Goal: Navigation & Orientation: Go to known website

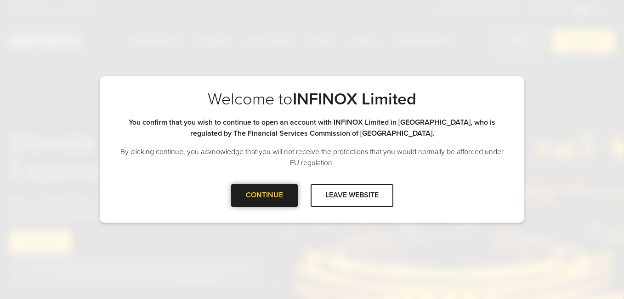
click at [260, 194] on div "CONTINUE" at bounding box center [264, 195] width 67 height 23
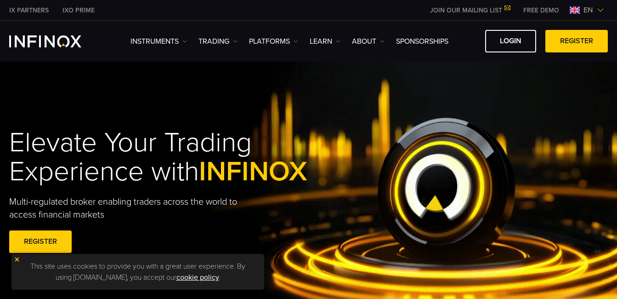
click at [601, 9] on img at bounding box center [600, 9] width 7 height 7
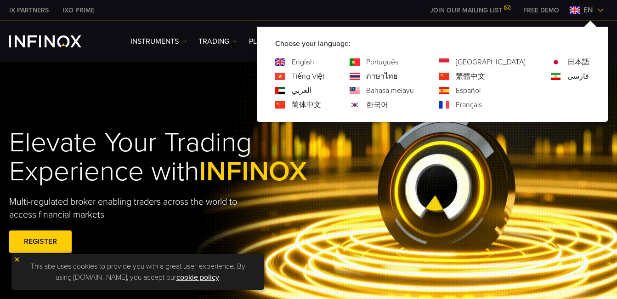
click at [398, 63] on link "Português" at bounding box center [382, 61] width 32 height 11
